Goal: Find specific page/section: Find specific page/section

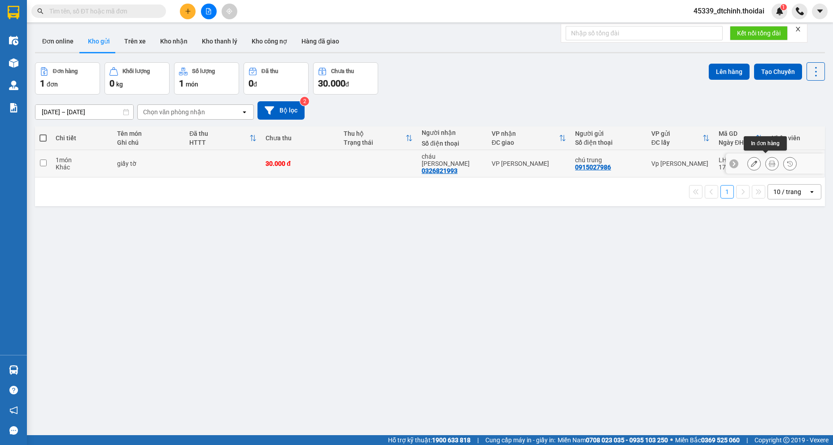
click at [768, 163] on icon at bounding box center [771, 163] width 6 height 6
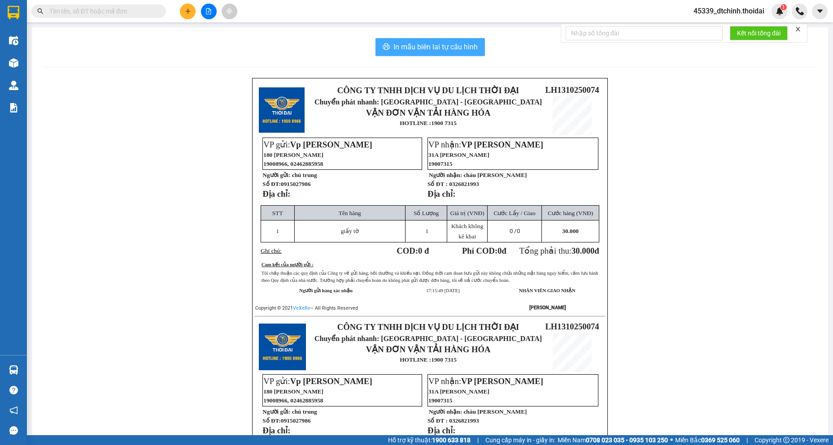
click at [397, 43] on span "In mẫu biên lai tự cấu hình" at bounding box center [435, 46] width 84 height 11
